Goal: Task Accomplishment & Management: Manage account settings

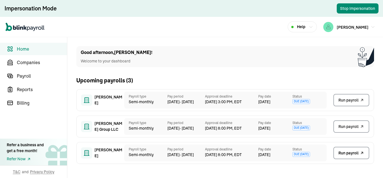
scroll to position [0, 0]
click at [43, 77] on span "Payroll" at bounding box center [42, 75] width 50 height 7
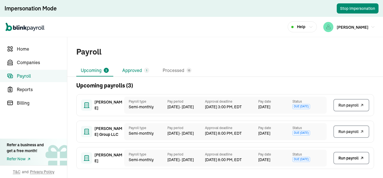
click at [143, 68] on li "Approved 1" at bounding box center [136, 71] width 36 height 12
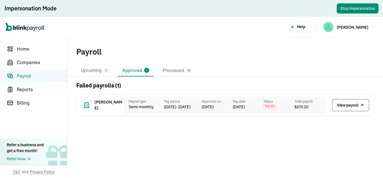
click at [349, 106] on span "View payroll" at bounding box center [348, 105] width 22 height 6
click at [32, 47] on span "Home" at bounding box center [42, 48] width 50 height 7
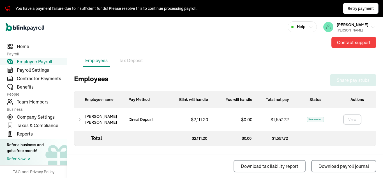
click at [81, 116] on icon at bounding box center [80, 119] width 4 height 7
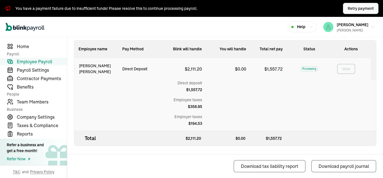
click at [364, 8] on span "Retry payment" at bounding box center [361, 9] width 26 height 6
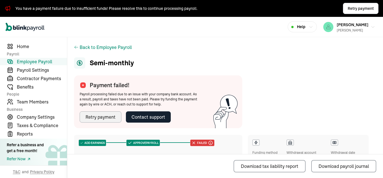
click at [112, 114] on div "Retry payment" at bounding box center [101, 116] width 30 height 7
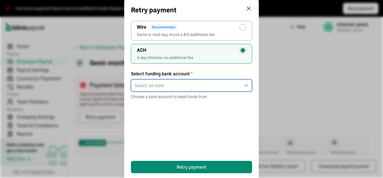
click at [158, 85] on select "Select an item checking ****2346" at bounding box center [191, 85] width 121 height 12
select select "618"
click at [131, 79] on select "Select an item checking ****2346" at bounding box center [191, 85] width 121 height 12
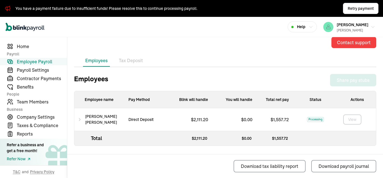
click at [81, 116] on icon at bounding box center [80, 119] width 4 height 7
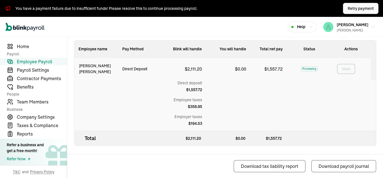
click at [364, 8] on span "Retry payment" at bounding box center [361, 9] width 26 height 6
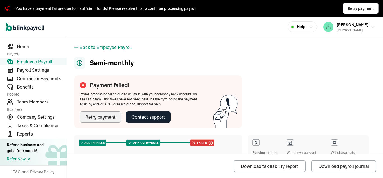
click at [112, 114] on div "Retry payment" at bounding box center [101, 116] width 30 height 7
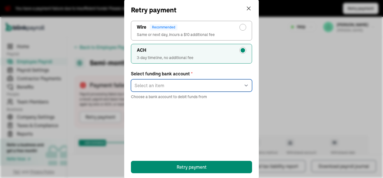
click at [158, 85] on select "Select an item checking ****2346" at bounding box center [191, 85] width 121 height 12
select select "618"
click at [131, 79] on select "Select an item checking ****2346" at bounding box center [191, 85] width 121 height 12
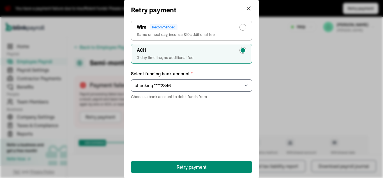
select select "618"
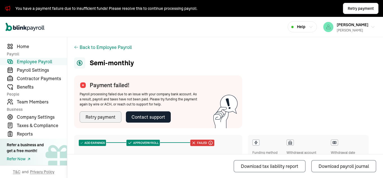
click at [99, 121] on button "Retry payment" at bounding box center [101, 116] width 42 height 11
select select "618"
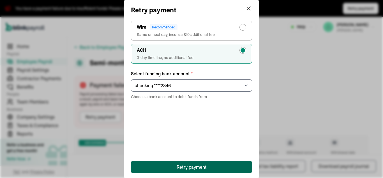
click at [202, 165] on div "Retry payment" at bounding box center [192, 166] width 30 height 7
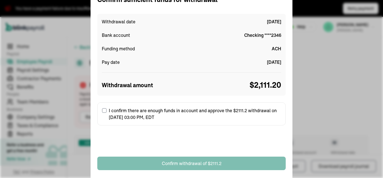
click at [110, 112] on label "I confirm there are enough funds in account and approve the $2111.2 withdrawal …" at bounding box center [191, 113] width 189 height 23
click at [107, 112] on input "I confirm there are enough funds in account and approve the $2111.2 withdrawal …" at bounding box center [104, 110] width 4 height 4
checkbox input "true"
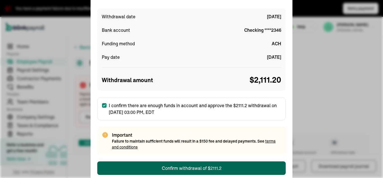
click at [162, 167] on button "Confirm withdrawal of $2111.2" at bounding box center [191, 167] width 189 height 13
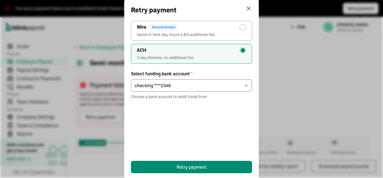
select select "618"
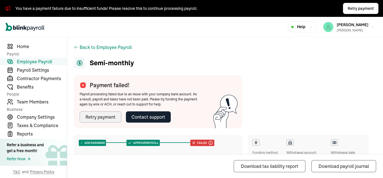
click at [99, 121] on button "Retry payment" at bounding box center [101, 116] width 42 height 11
select select "618"
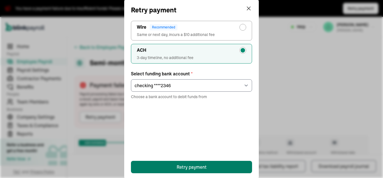
click at [202, 165] on div "Retry payment" at bounding box center [192, 166] width 30 height 7
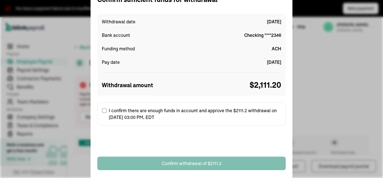
click at [110, 112] on label "I confirm there are enough funds in account and approve the $2111.2 withdrawal …" at bounding box center [191, 113] width 189 height 23
click at [107, 112] on input "I confirm there are enough funds in account and approve the $2111.2 withdrawal …" at bounding box center [104, 110] width 4 height 4
checkbox input "true"
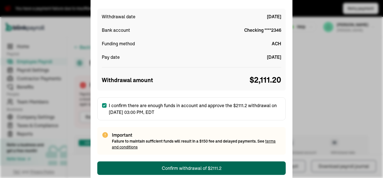
click at [162, 167] on button "Confirm withdrawal of $2111.2" at bounding box center [191, 167] width 189 height 13
